Goal: Information Seeking & Learning: Learn about a topic

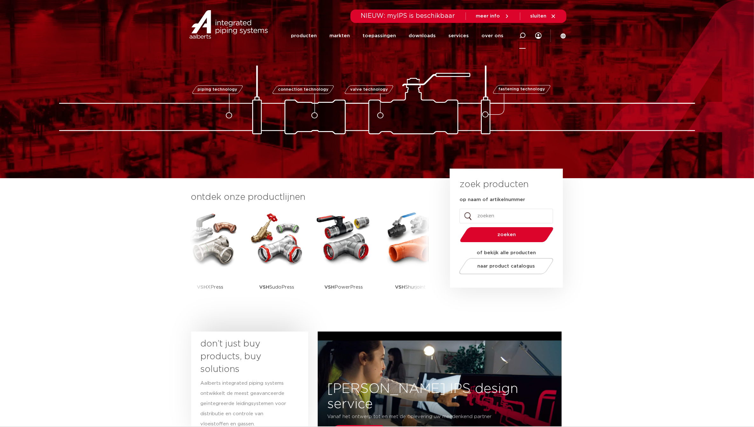
click at [522, 38] on icon at bounding box center [523, 35] width 6 height 6
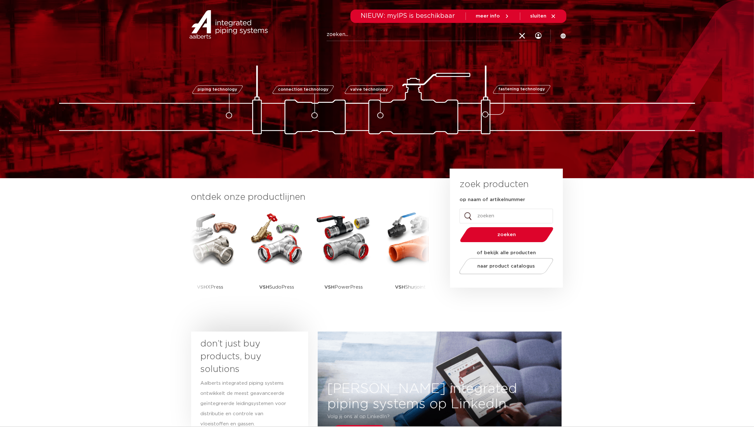
paste input "86P-EP-AA-60"
type input "86P-EP-AA-60"
click button "Zoeken" at bounding box center [0, 0] width 0 height 0
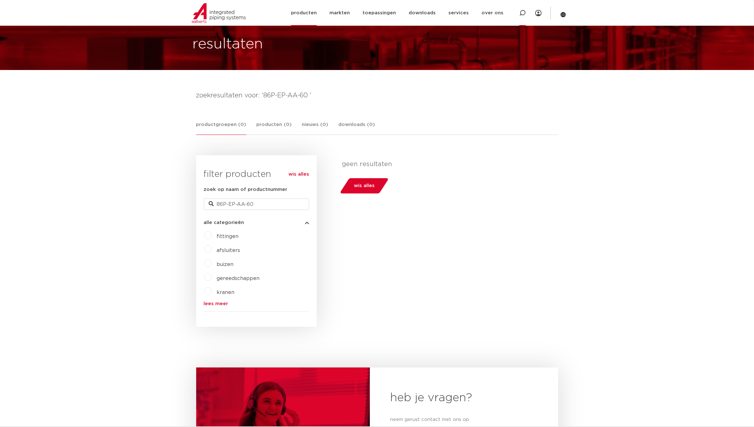
click at [526, 14] on div at bounding box center [522, 13] width 25 height 26
paste input "86P-EP-AA-60"
type input "86P-EP-AA-60"
click button "Zoeken" at bounding box center [0, 0] width 0 height 0
click at [563, 12] on icon at bounding box center [564, 15] width 6 height 6
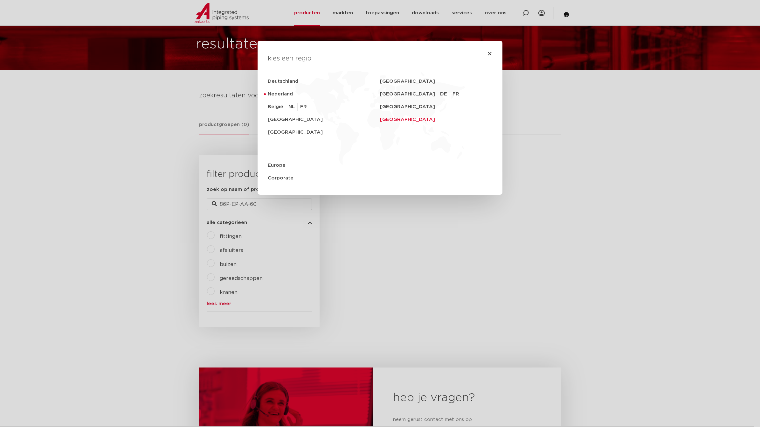
click at [402, 119] on link "Middle East" at bounding box center [436, 119] width 112 height 13
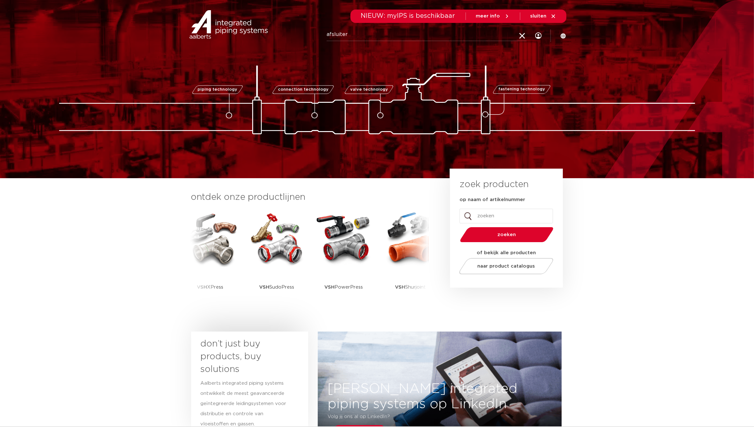
type input "afsluiter"
click button "Zoeken" at bounding box center [0, 0] width 0 height 0
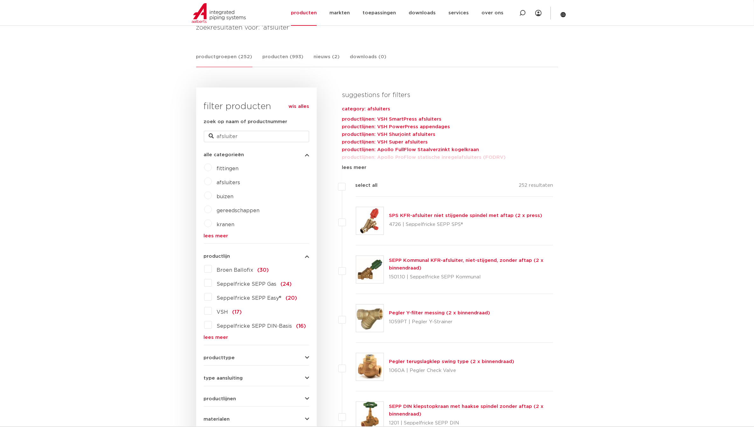
scroll to position [72, 0]
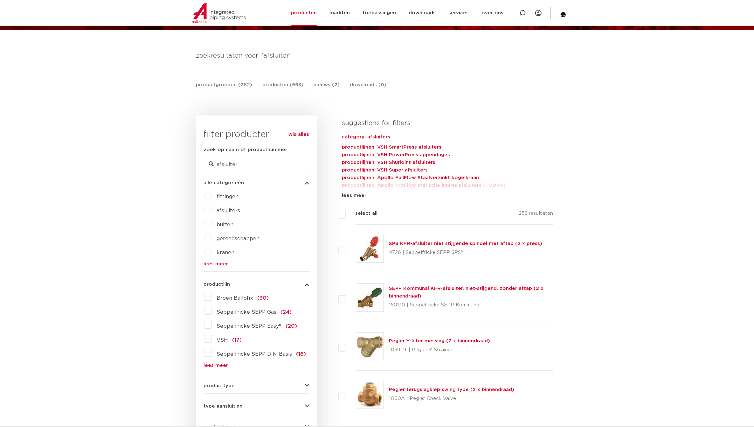
click at [376, 134] on link "category: afsluiters" at bounding box center [448, 137] width 212 height 8
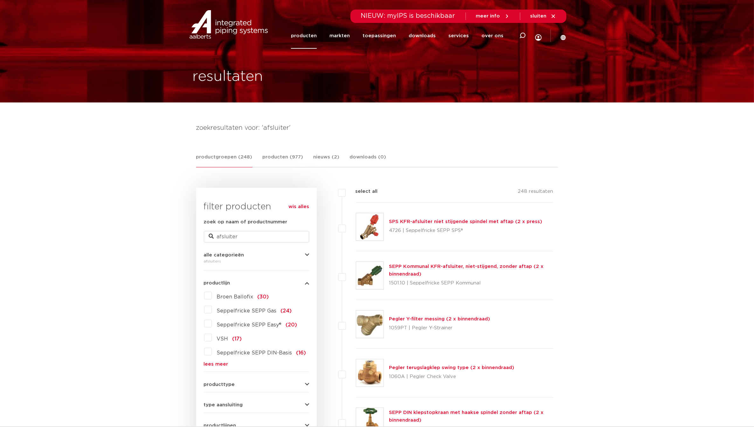
click at [218, 364] on link "lees meer" at bounding box center [256, 364] width 105 height 5
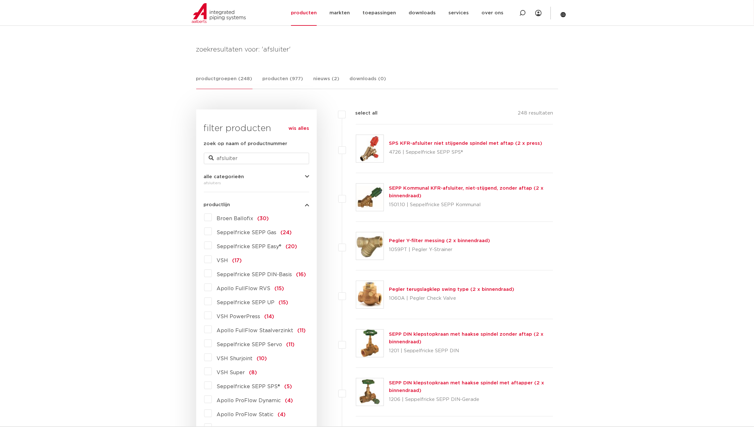
scroll to position [80, 0]
click at [212, 287] on label "Apollo FullFlow RVS (15)" at bounding box center [248, 286] width 73 height 10
click at [0, 0] on input "Apollo FullFlow RVS (15)" at bounding box center [0, 0] width 0 height 0
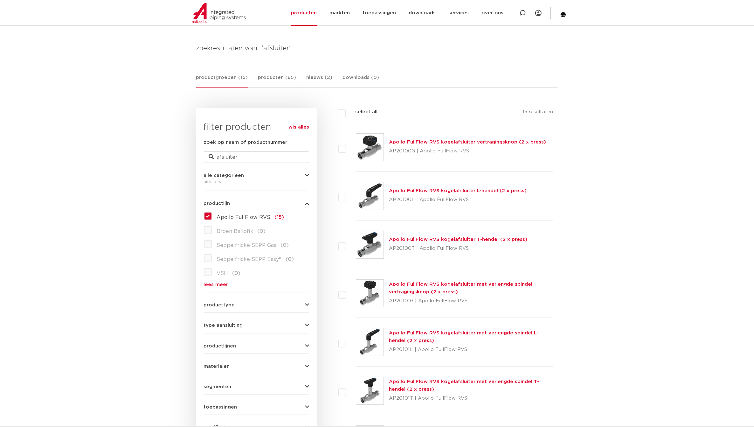
click at [212, 215] on label "Apollo FullFlow RVS (15)" at bounding box center [248, 216] width 73 height 10
click at [0, 0] on input "Apollo FullFlow RVS (15)" at bounding box center [0, 0] width 0 height 0
